Goal: Find specific page/section: Find specific page/section

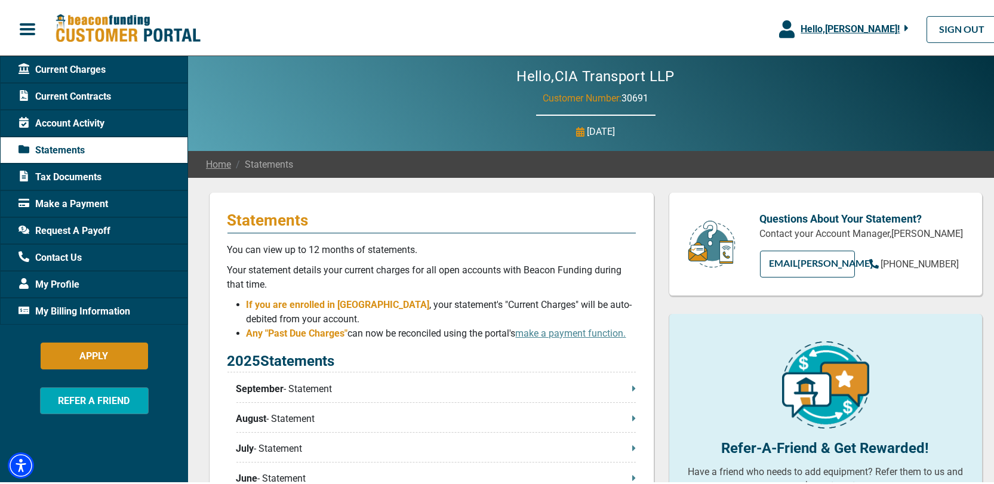
click at [77, 120] on span "Account Activity" at bounding box center [62, 121] width 86 height 14
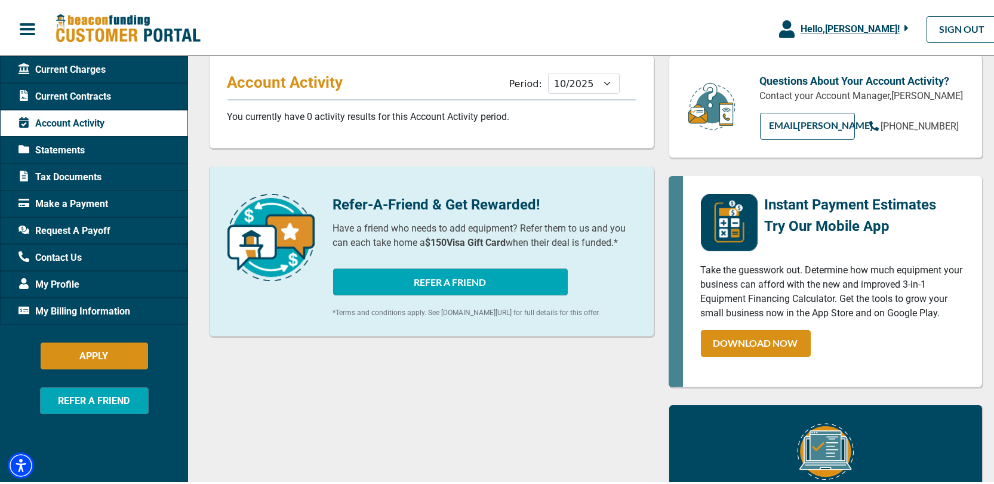
scroll to position [60, 0]
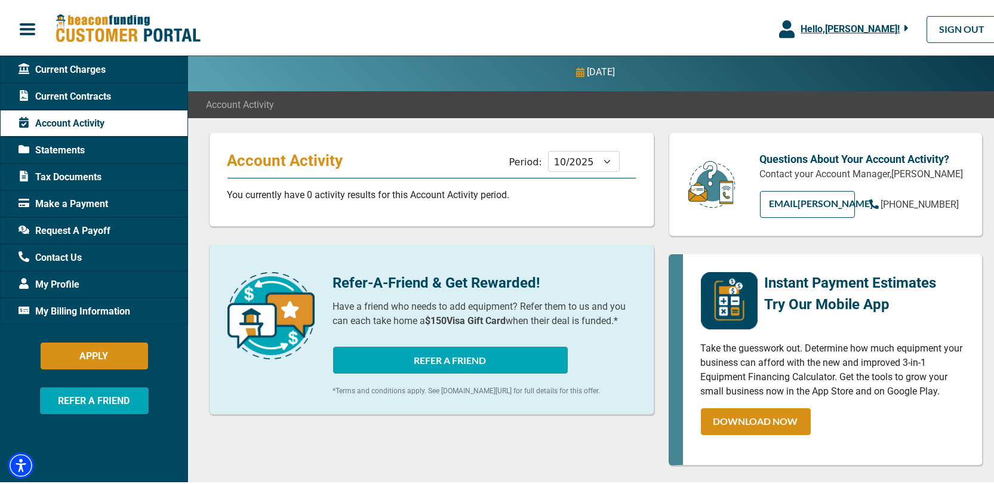
click at [79, 86] on div "Current Contracts" at bounding box center [94, 94] width 188 height 27
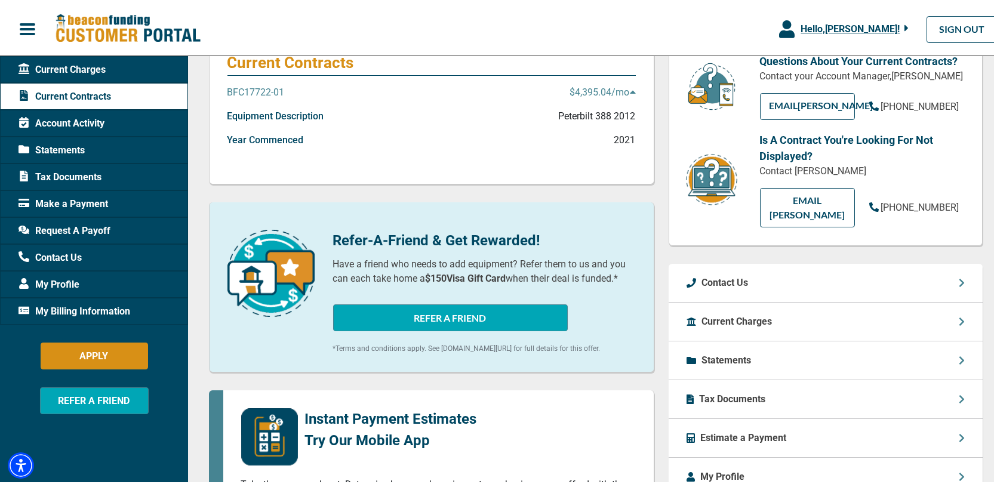
scroll to position [119, 0]
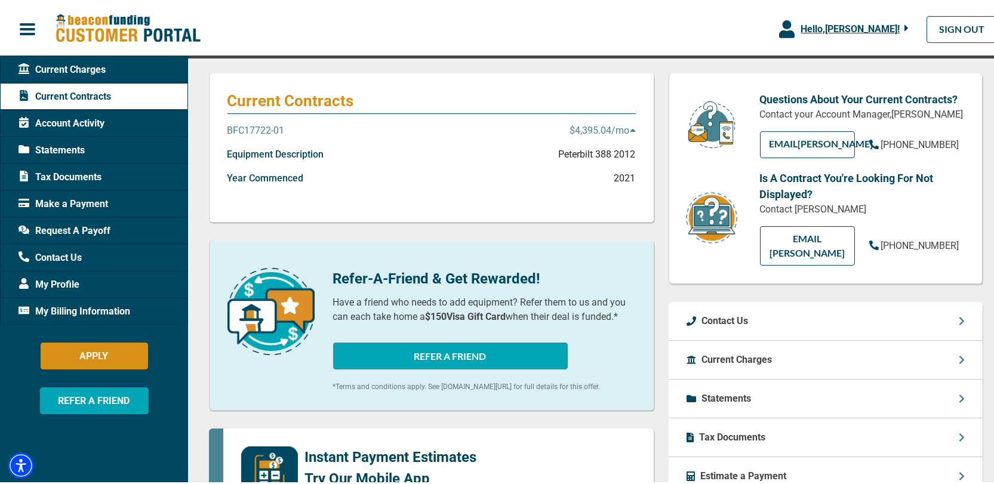
click at [61, 198] on span "Make a Payment" at bounding box center [64, 202] width 90 height 14
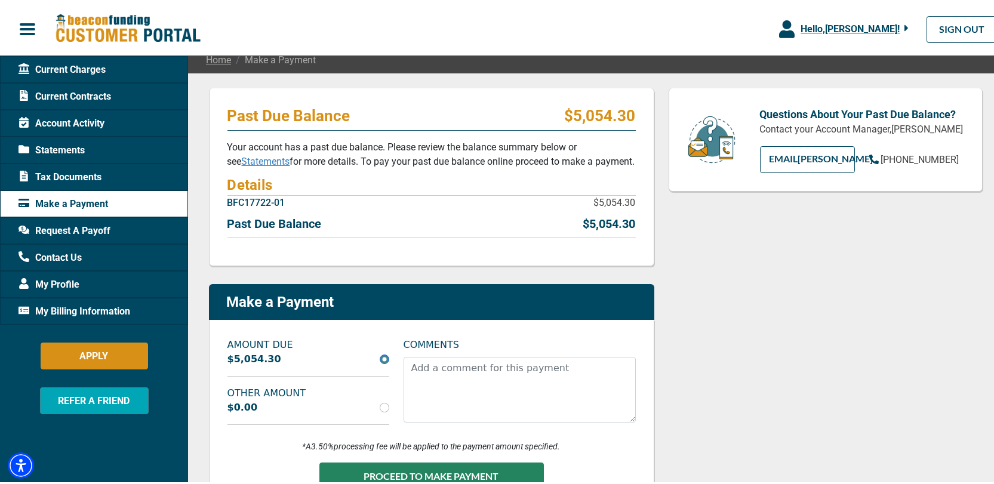
scroll to position [60, 0]
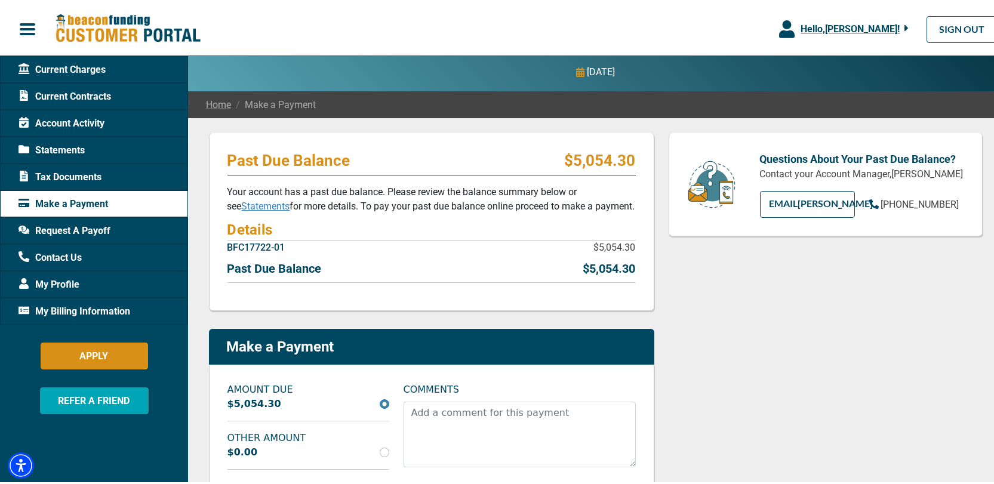
click at [245, 206] on link "Statements" at bounding box center [266, 203] width 48 height 11
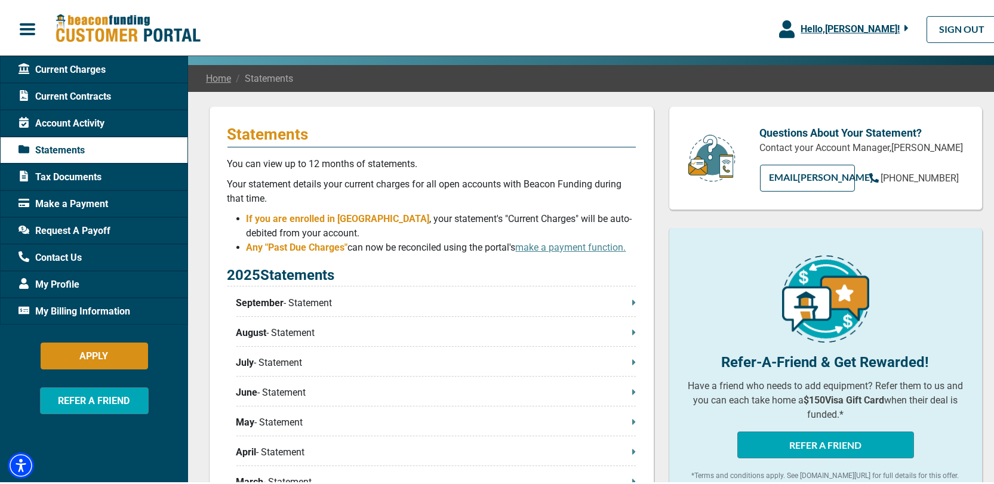
scroll to position [239, 0]
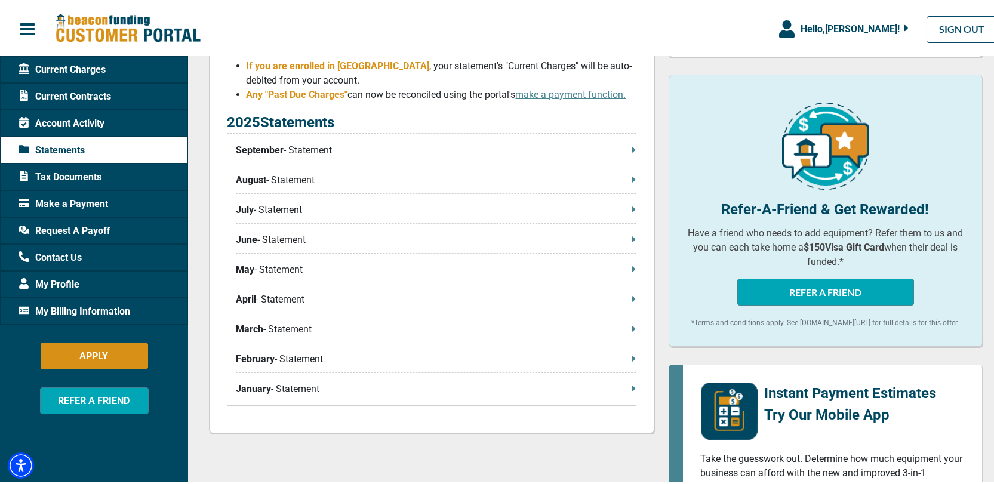
click at [430, 146] on p "September - Statement" at bounding box center [435, 148] width 399 height 14
